Goal: Information Seeking & Learning: Find specific fact

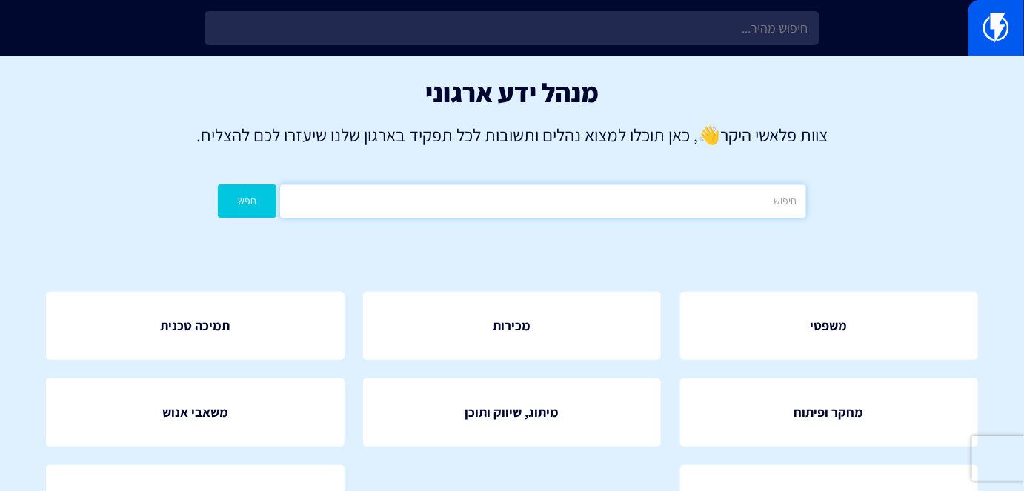
click at [645, 206] on input "text" at bounding box center [542, 200] width 525 height 33
type input "קופונים"
click at [218, 184] on button "חפש" at bounding box center [247, 200] width 59 height 33
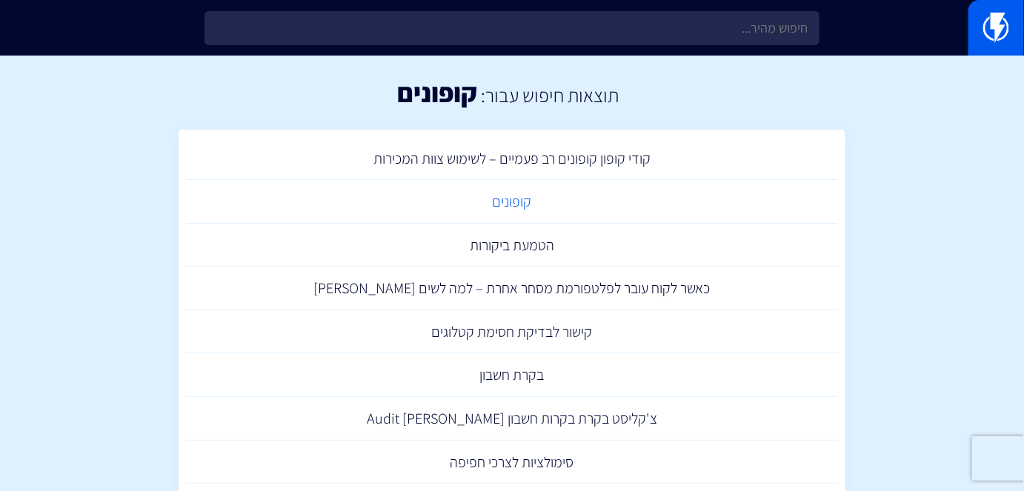
click at [516, 199] on link "קופונים" at bounding box center [512, 202] width 652 height 44
